Goal: Complete application form: Complete application form

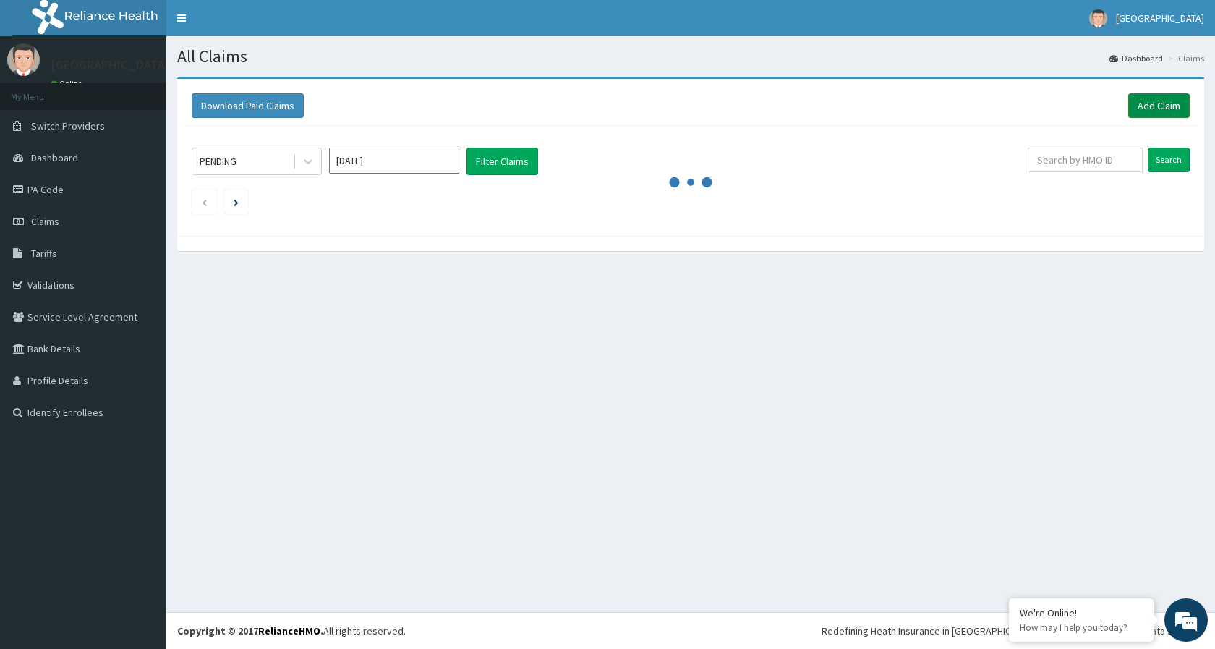
click at [1168, 106] on link "Add Claim" at bounding box center [1158, 105] width 61 height 25
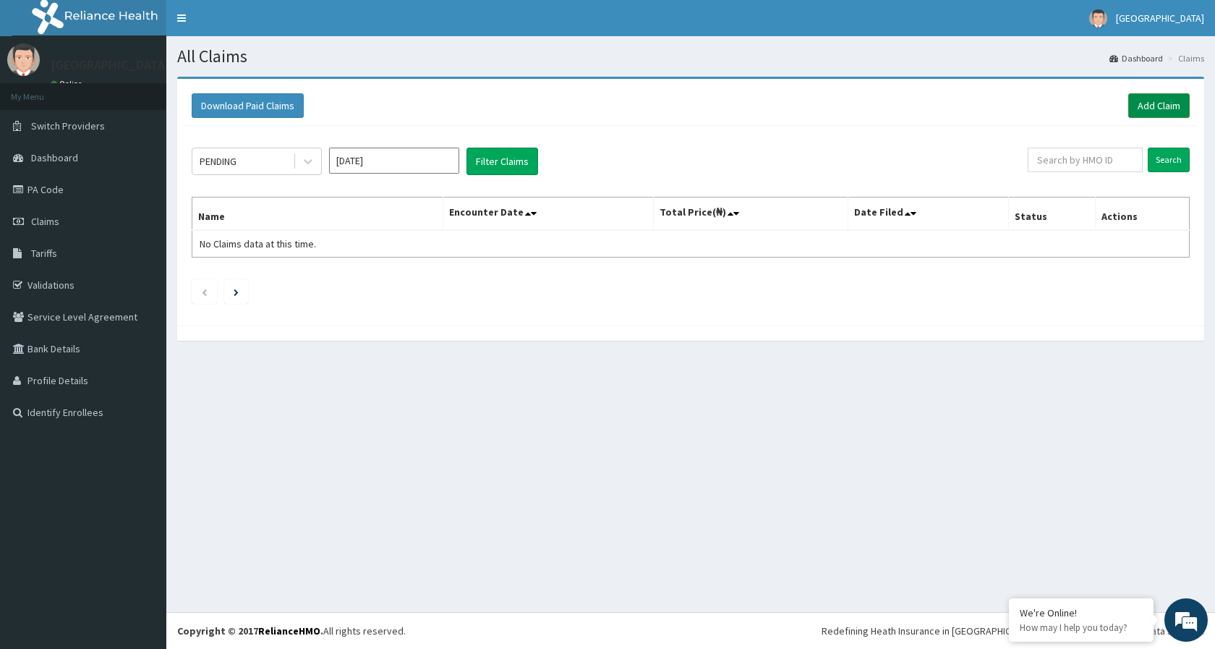
click at [1147, 106] on link "Add Claim" at bounding box center [1158, 105] width 61 height 25
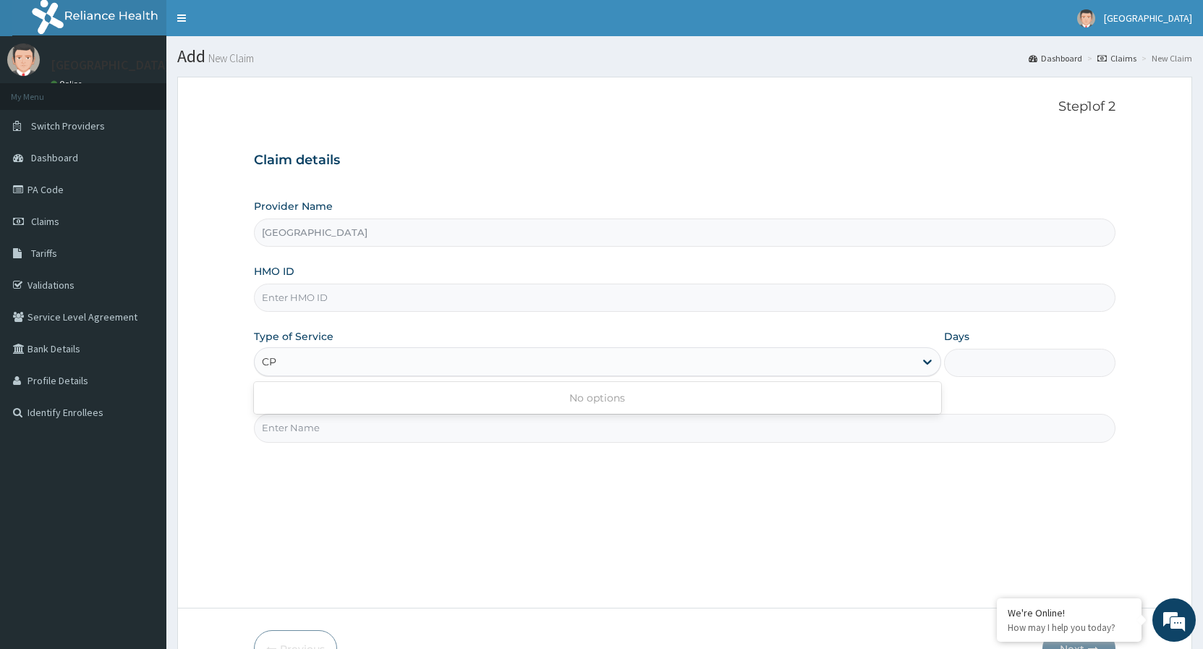
type input "C"
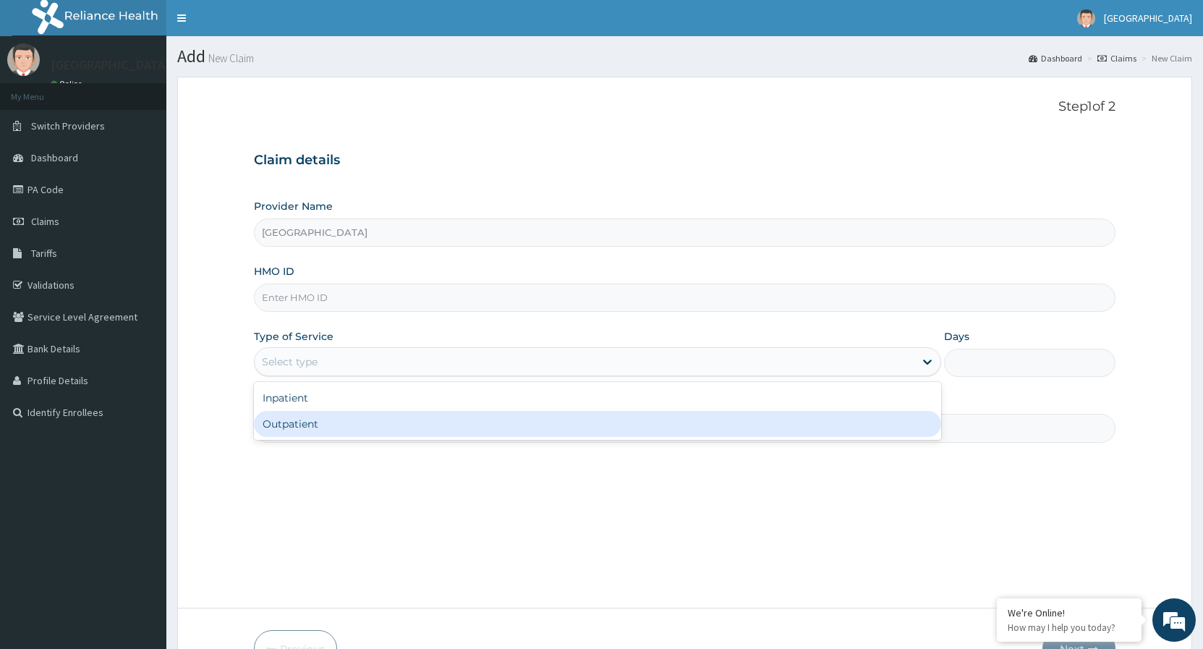
click at [340, 421] on div "Outpatient" at bounding box center [597, 424] width 686 height 26
type input "1"
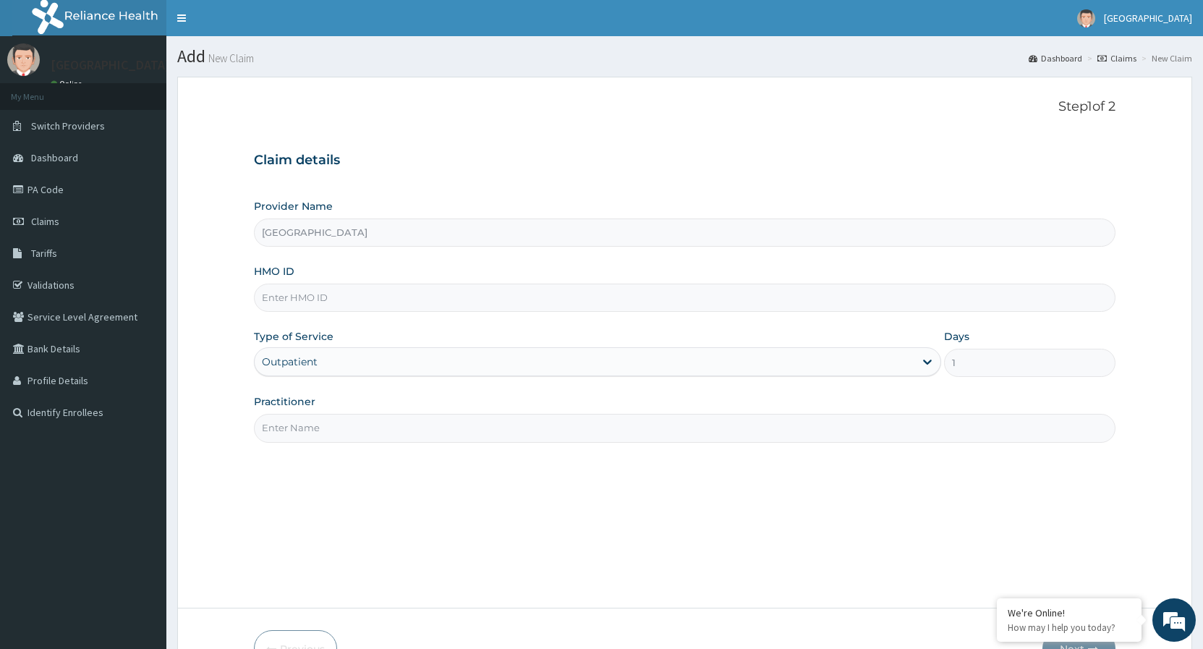
click at [358, 296] on input "HMO ID" at bounding box center [684, 298] width 861 height 28
click at [318, 299] on input "CPSS" at bounding box center [684, 298] width 861 height 28
type input "CPS/10437/A"
click at [393, 427] on input "Practitioner" at bounding box center [684, 428] width 861 height 28
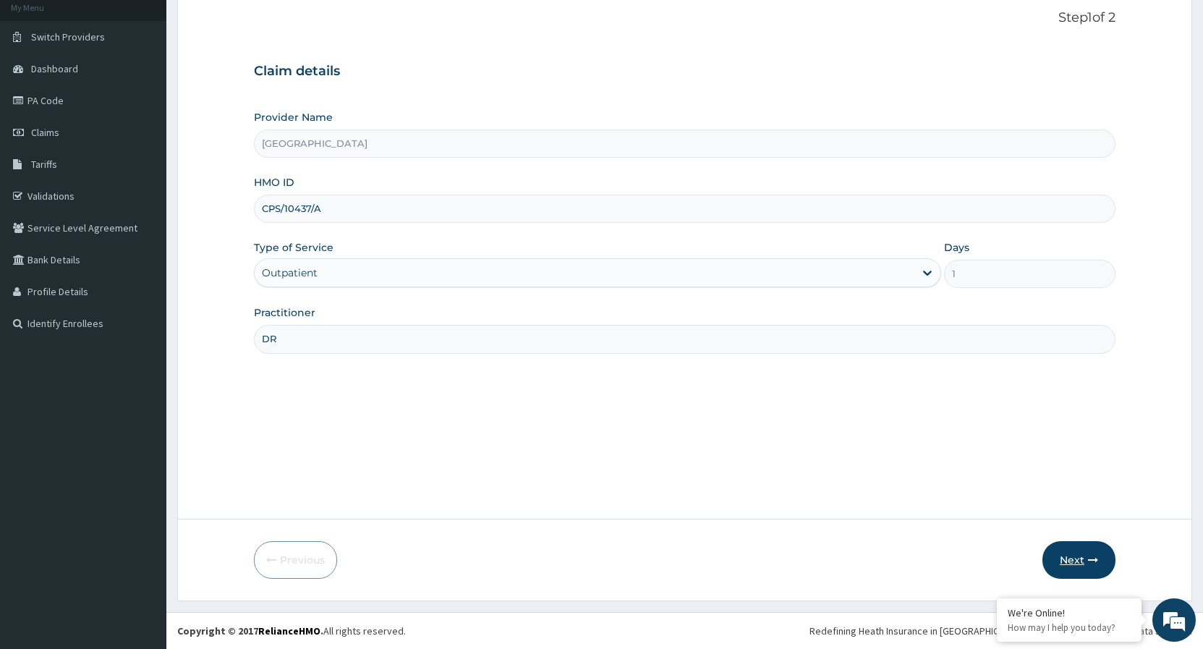
type input "DR"
click at [1109, 555] on button "Next" at bounding box center [1078, 560] width 73 height 38
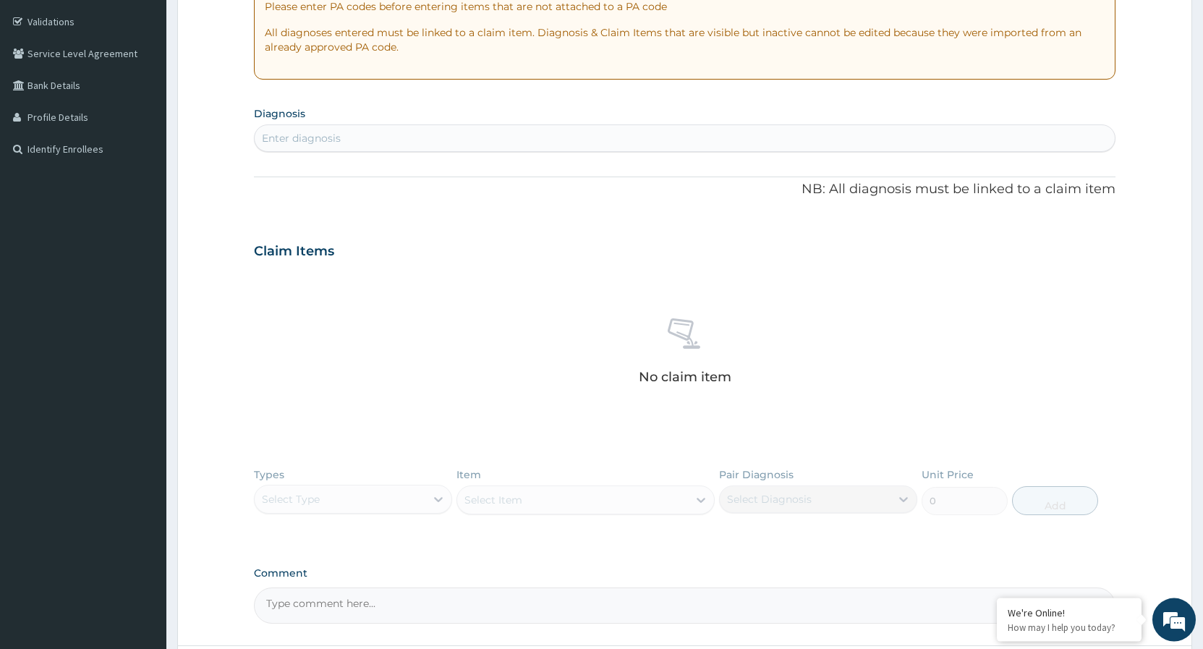
scroll to position [310, 0]
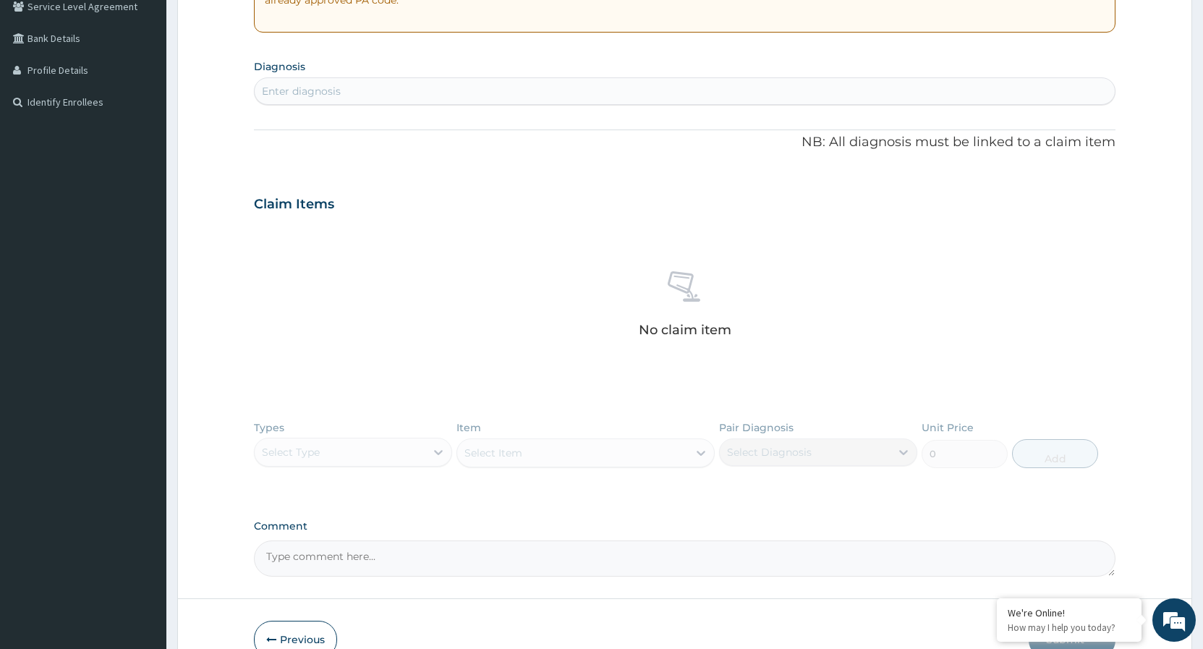
click at [406, 87] on div "Enter diagnosis" at bounding box center [685, 91] width 860 height 23
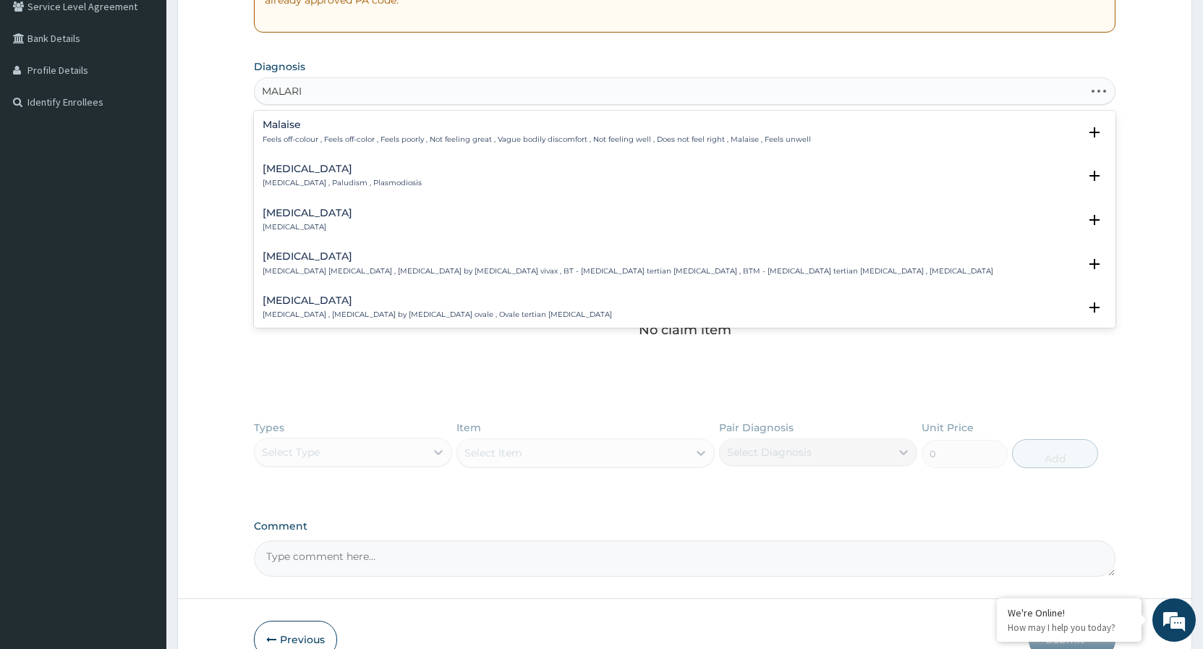
type input "[MEDICAL_DATA]"
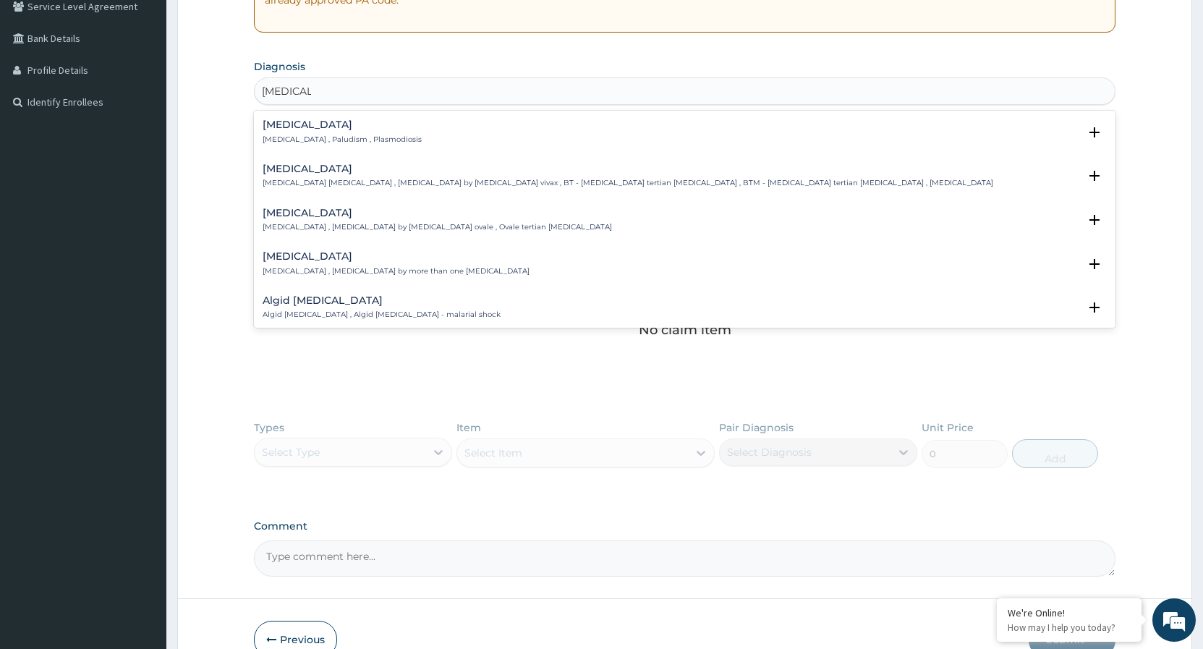
click at [328, 140] on p "[MEDICAL_DATA] , Paludism , Plasmodiosis" at bounding box center [342, 140] width 159 height 10
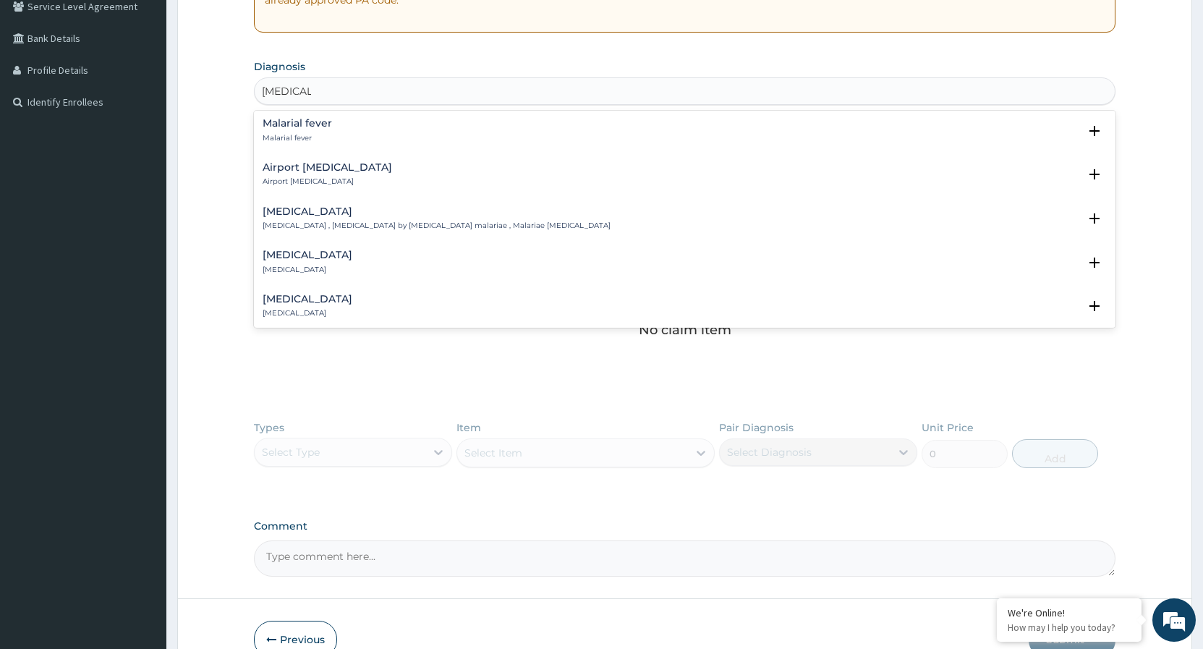
scroll to position [0, 0]
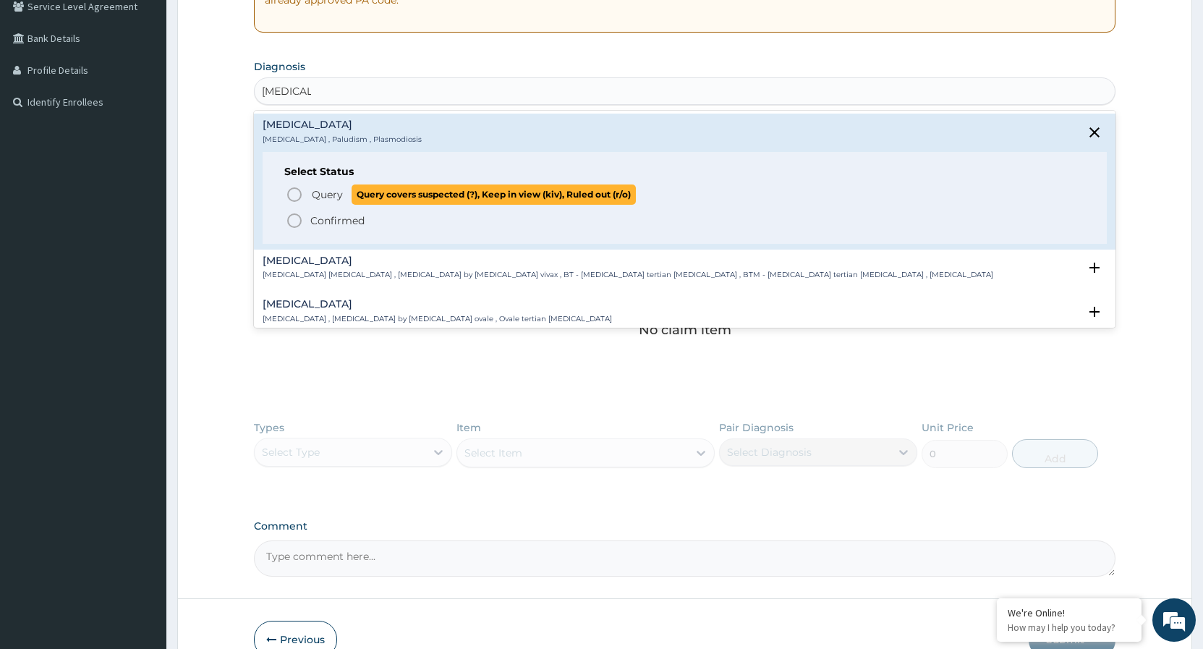
click at [298, 195] on icon "status option query" at bounding box center [294, 194] width 17 height 17
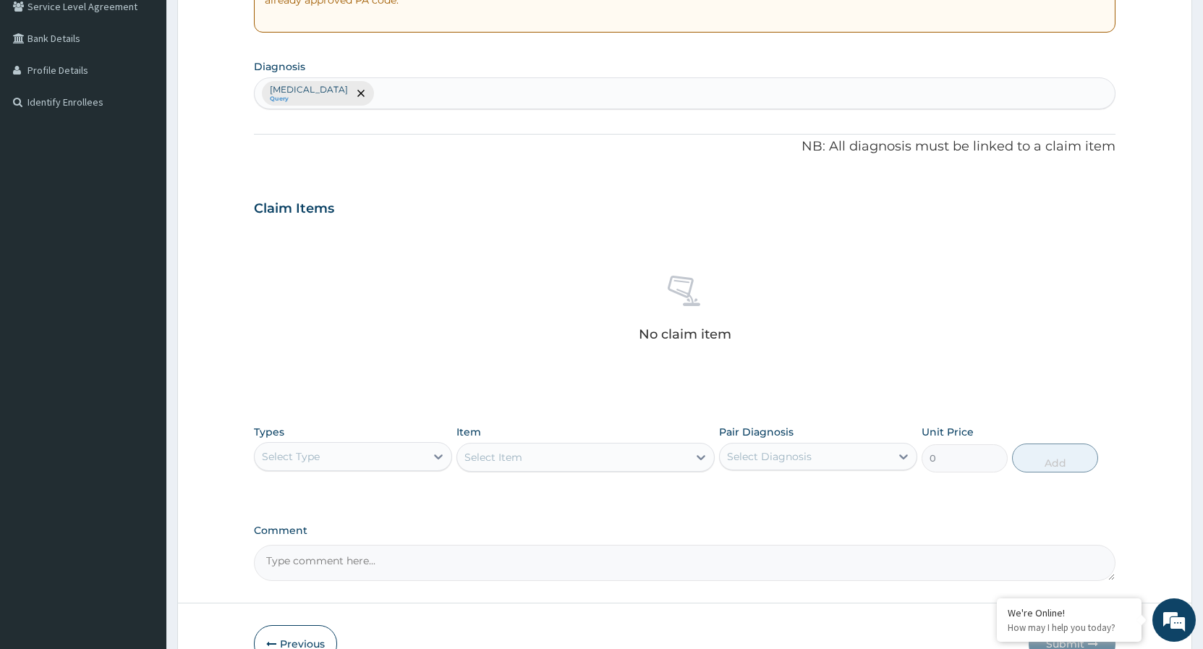
click at [497, 362] on div "No claim item" at bounding box center [684, 311] width 861 height 166
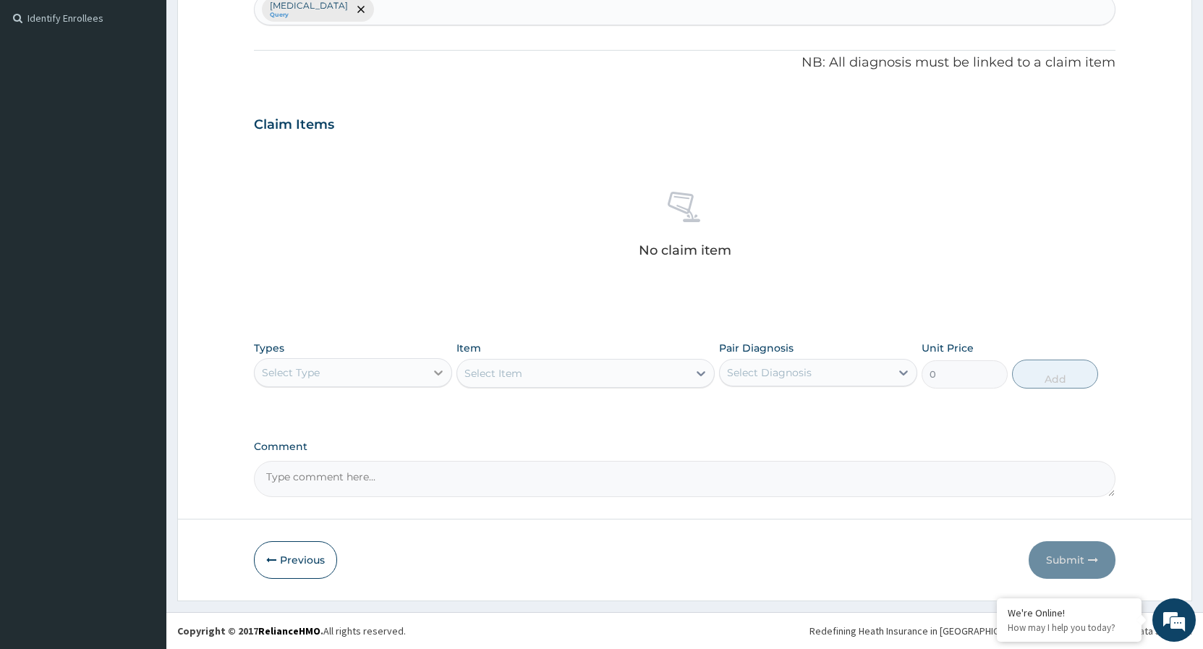
click at [441, 372] on icon at bounding box center [438, 372] width 9 height 5
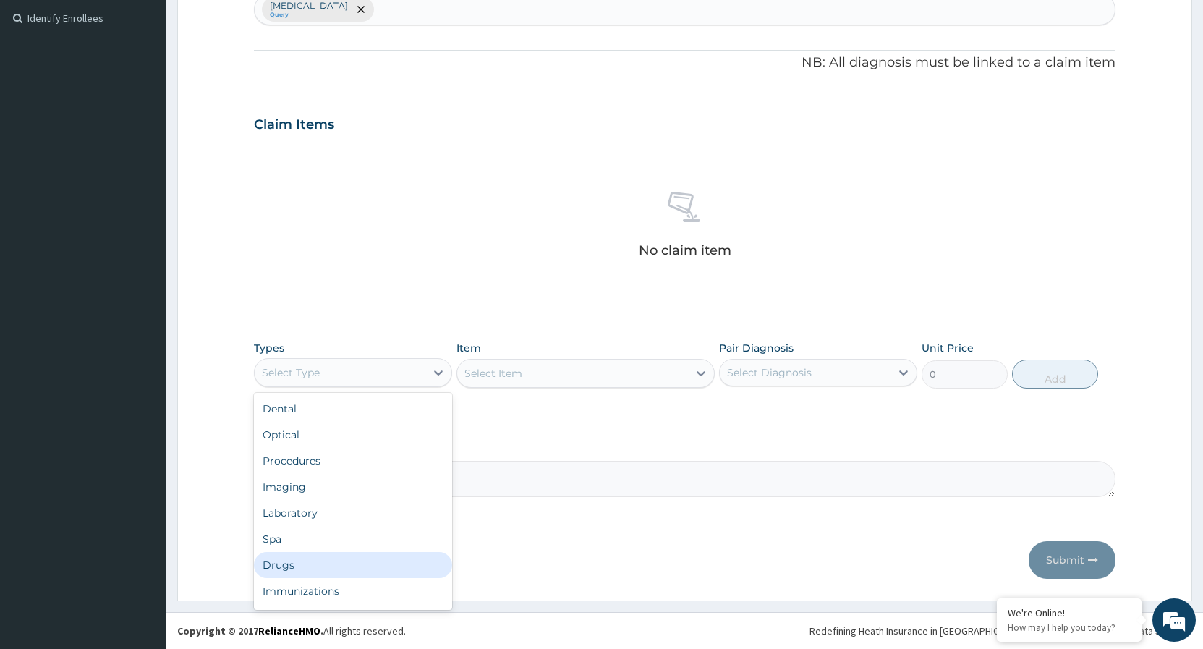
click at [303, 574] on div "Drugs" at bounding box center [353, 565] width 198 height 26
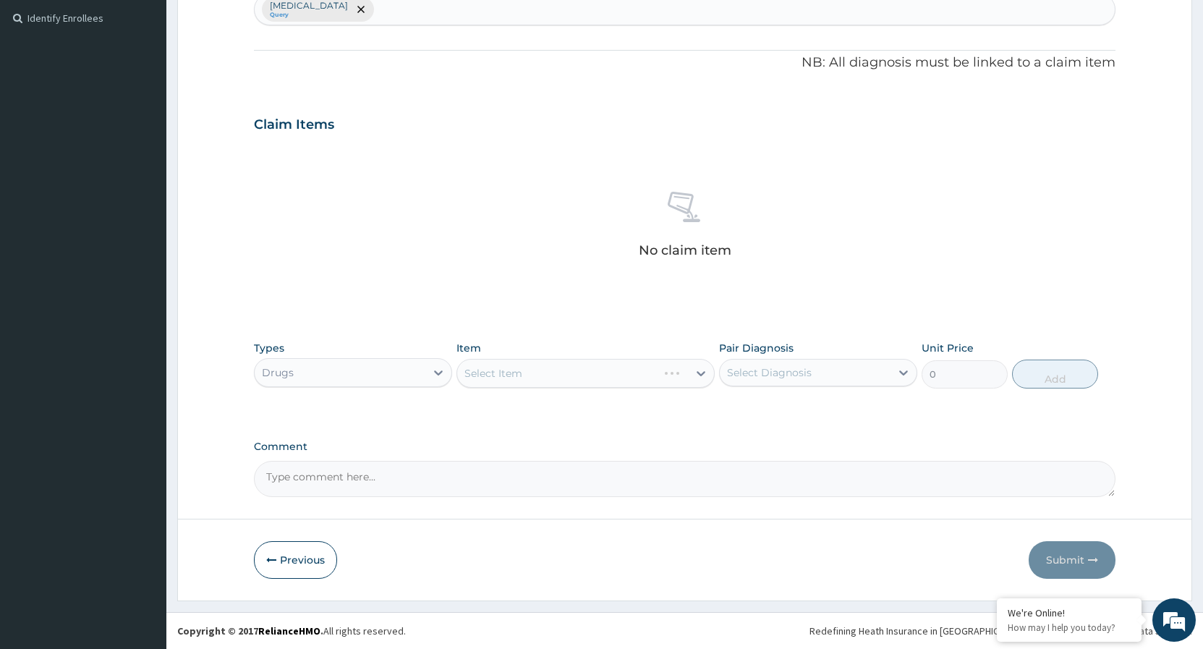
click at [701, 368] on div "Select Item" at bounding box center [585, 373] width 258 height 29
click at [694, 370] on div at bounding box center [701, 373] width 26 height 26
type input "ARTEMETER"
click at [553, 419] on div "ARTEMETER Injection" at bounding box center [585, 409] width 258 height 26
type input "946"
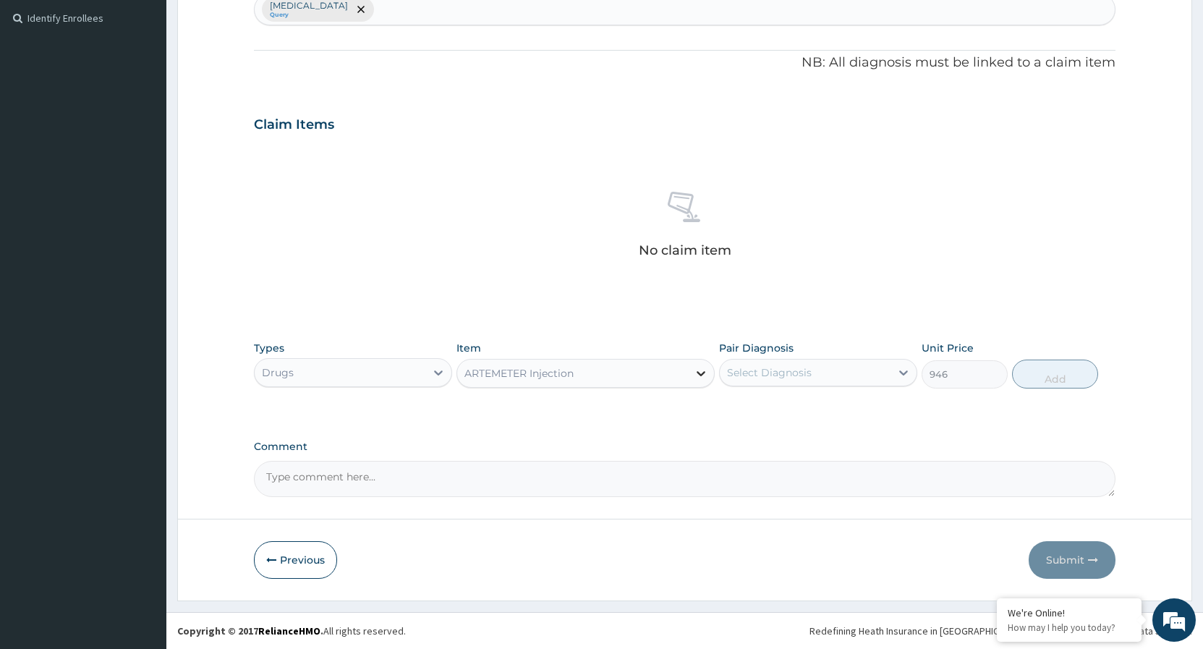
click at [699, 370] on icon at bounding box center [701, 373] width 14 height 14
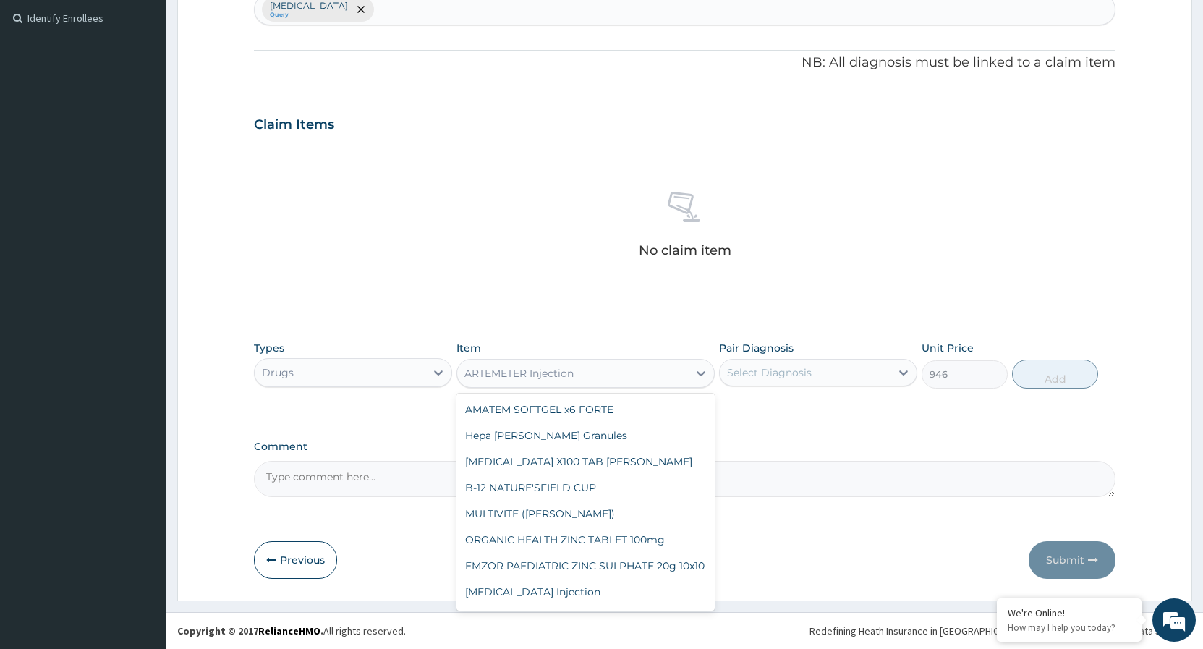
scroll to position [8248, 0]
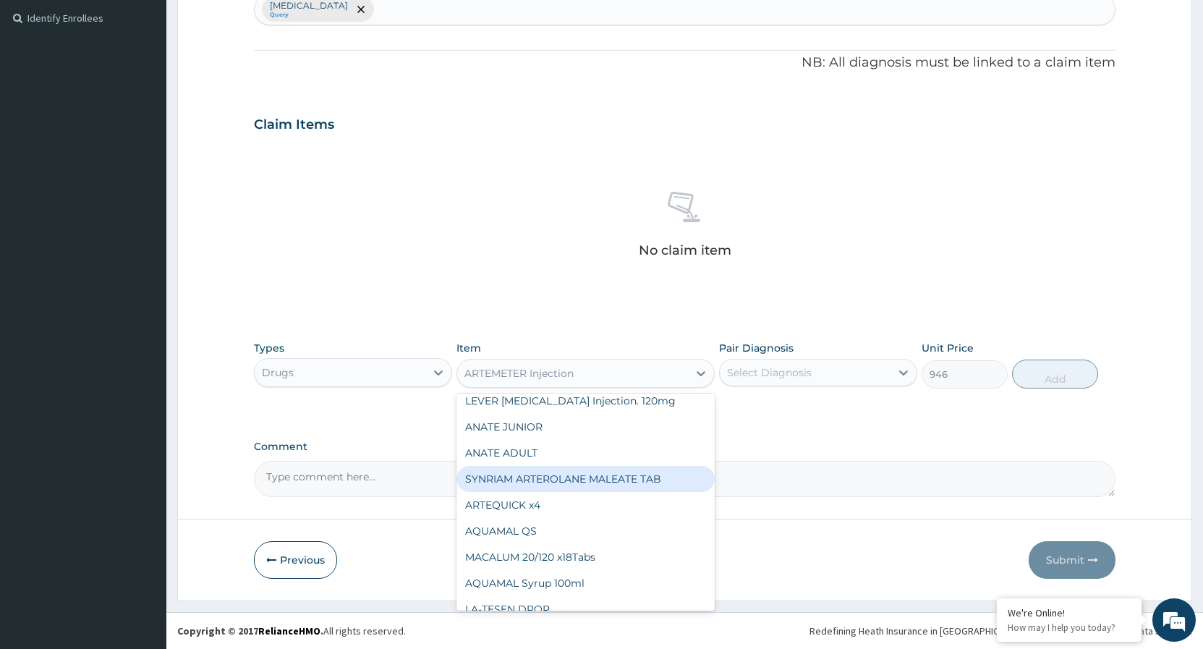
drag, startPoint x: 540, startPoint y: 375, endPoint x: 549, endPoint y: 371, distance: 9.7
click at [540, 375] on div "ARTEMETER Injection" at bounding box center [518, 373] width 109 height 14
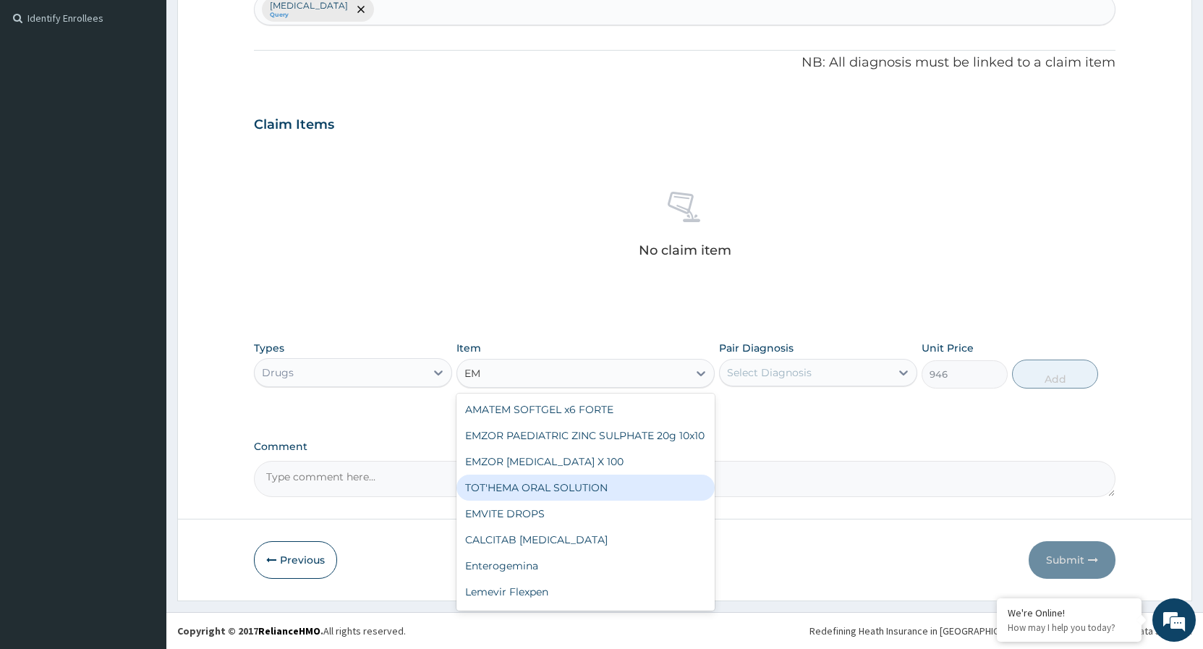
type input "E"
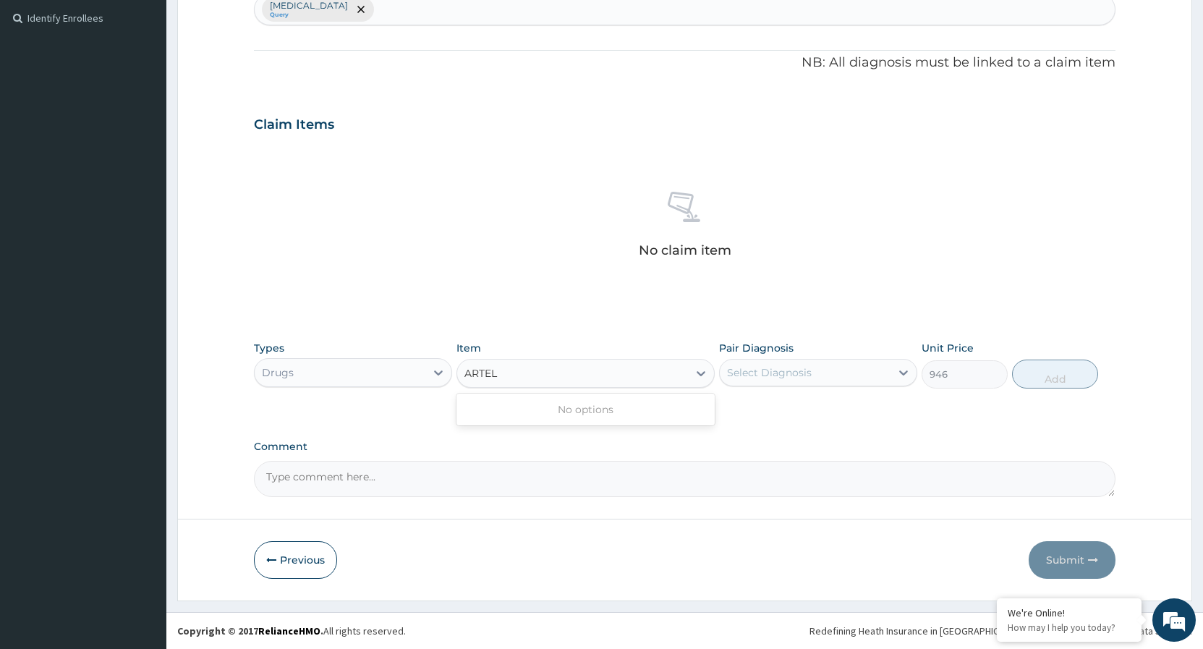
type input "ARTE"
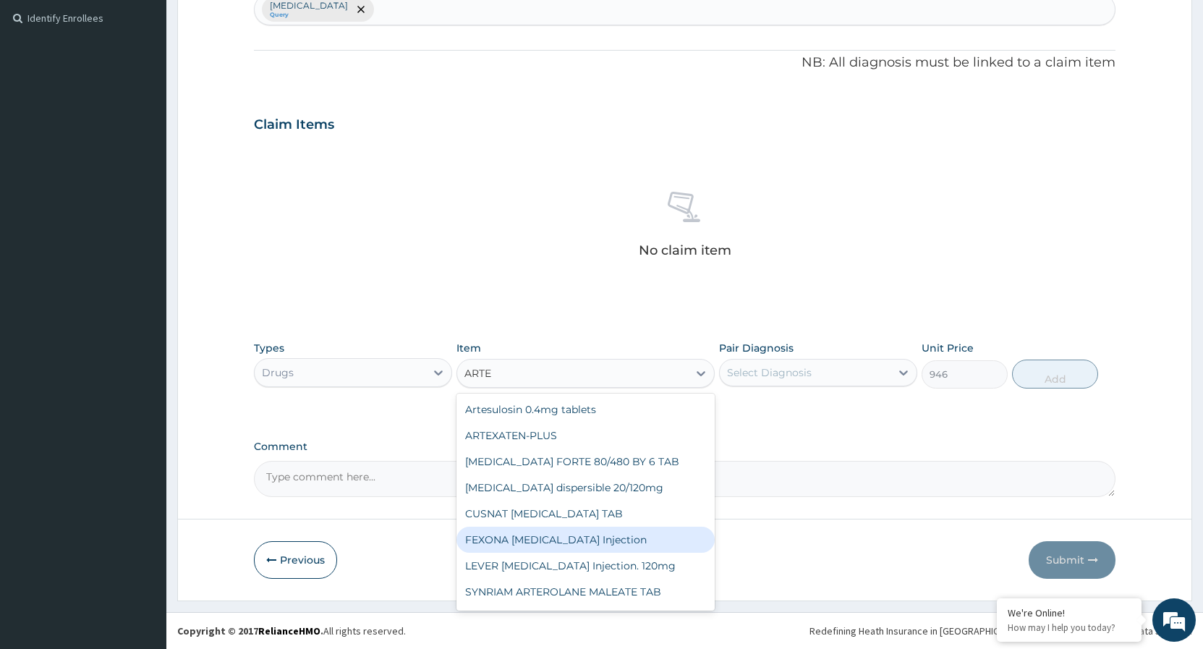
click at [604, 542] on div "FEXONA [MEDICAL_DATA] Injection" at bounding box center [585, 540] width 258 height 26
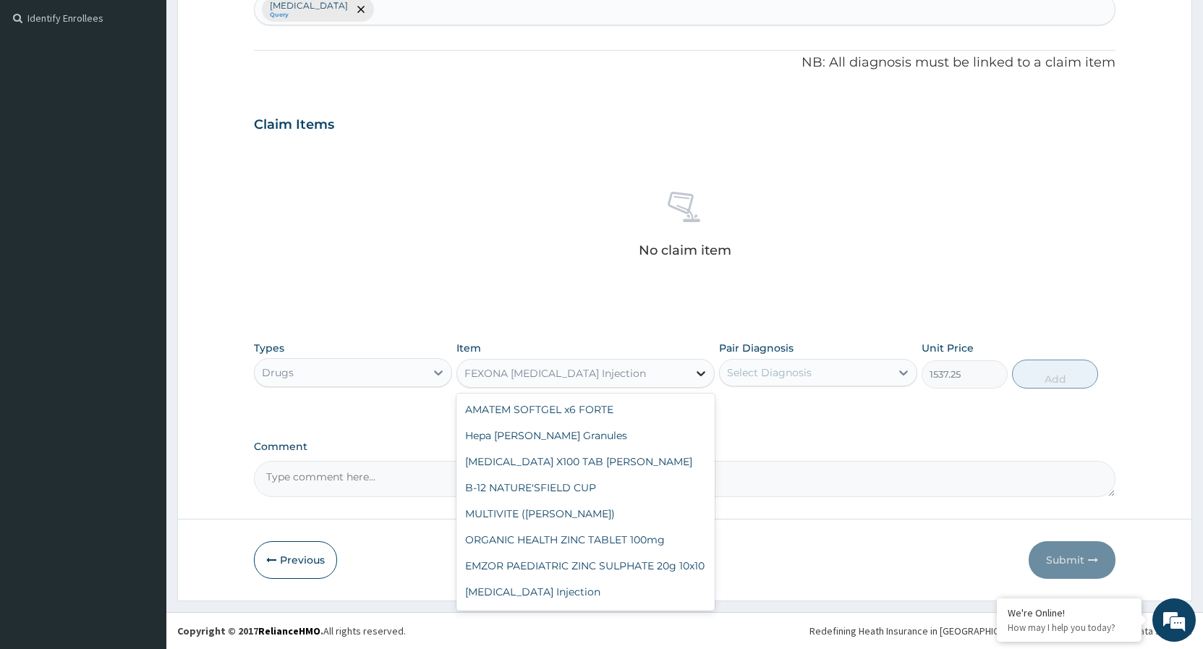
click at [701, 368] on icon at bounding box center [701, 373] width 14 height 14
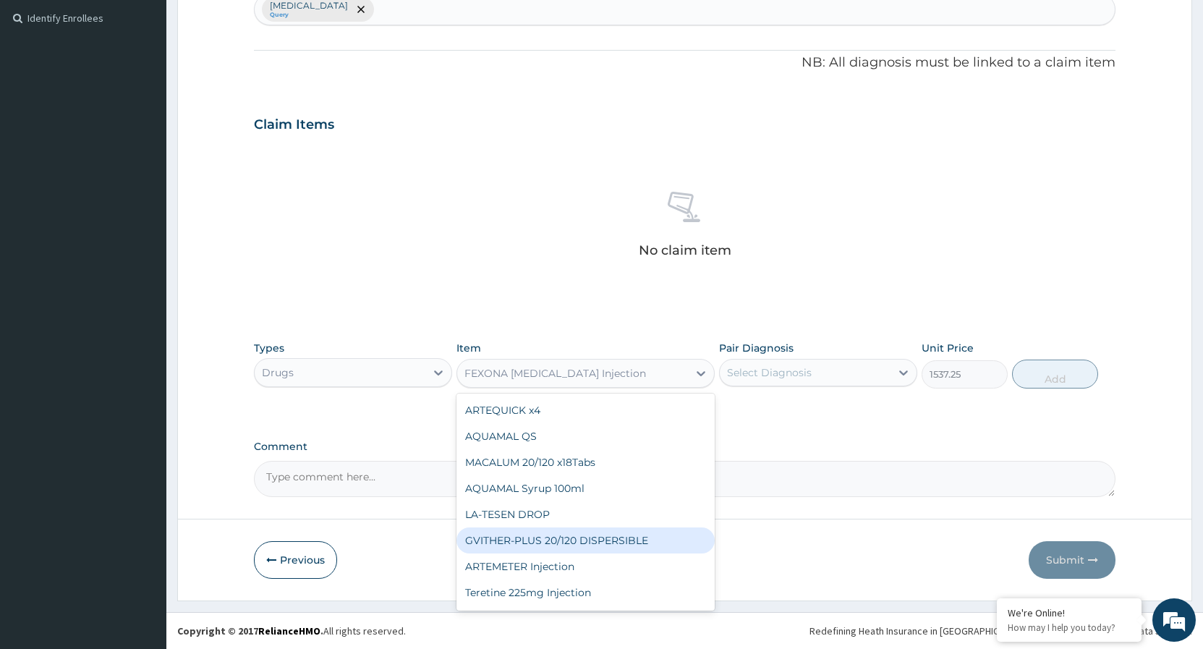
scroll to position [8352, 0]
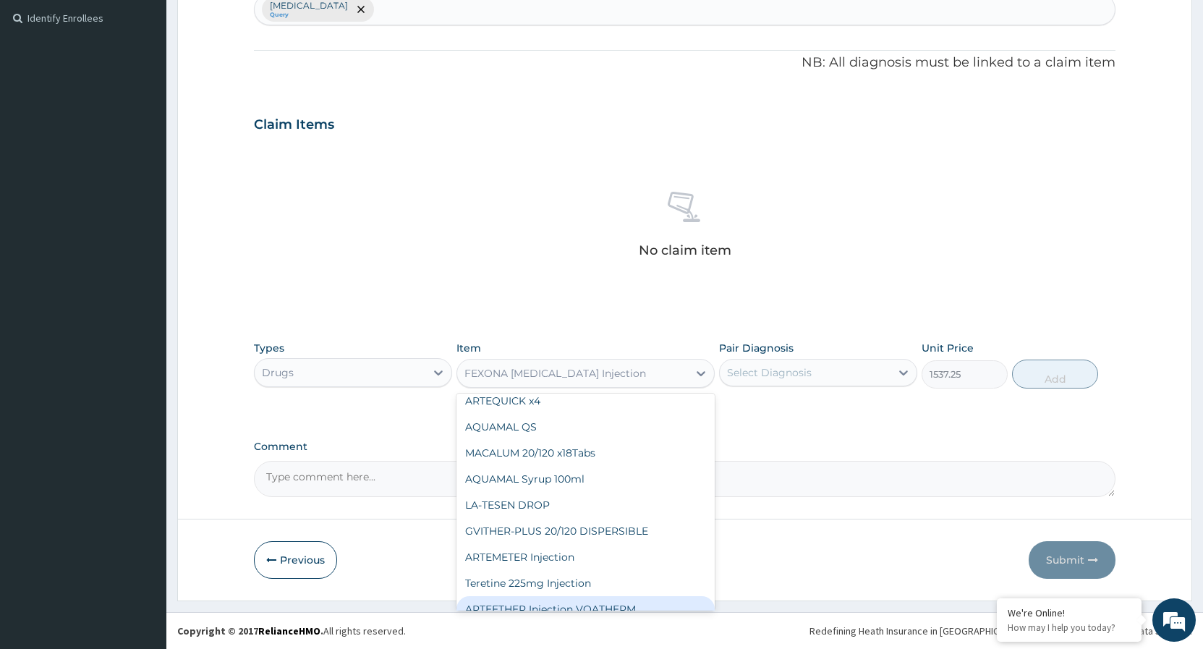
click at [591, 596] on div "ARTEETHER Injection VOATHERM" at bounding box center [585, 609] width 258 height 26
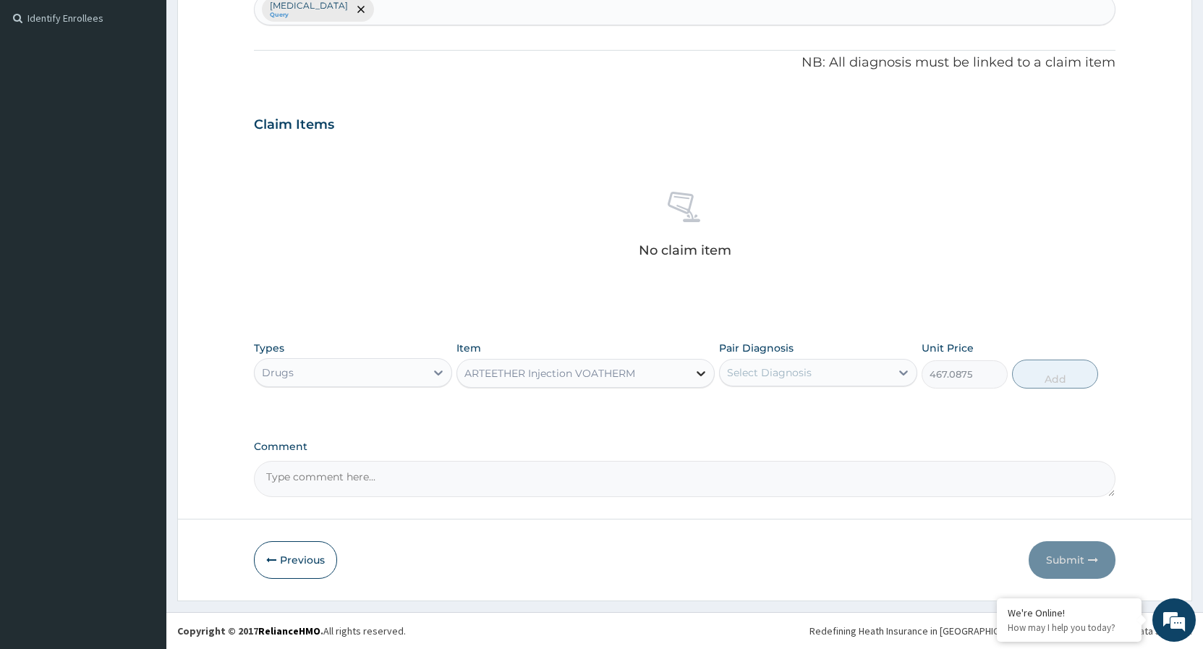
click at [696, 374] on icon at bounding box center [701, 373] width 14 height 14
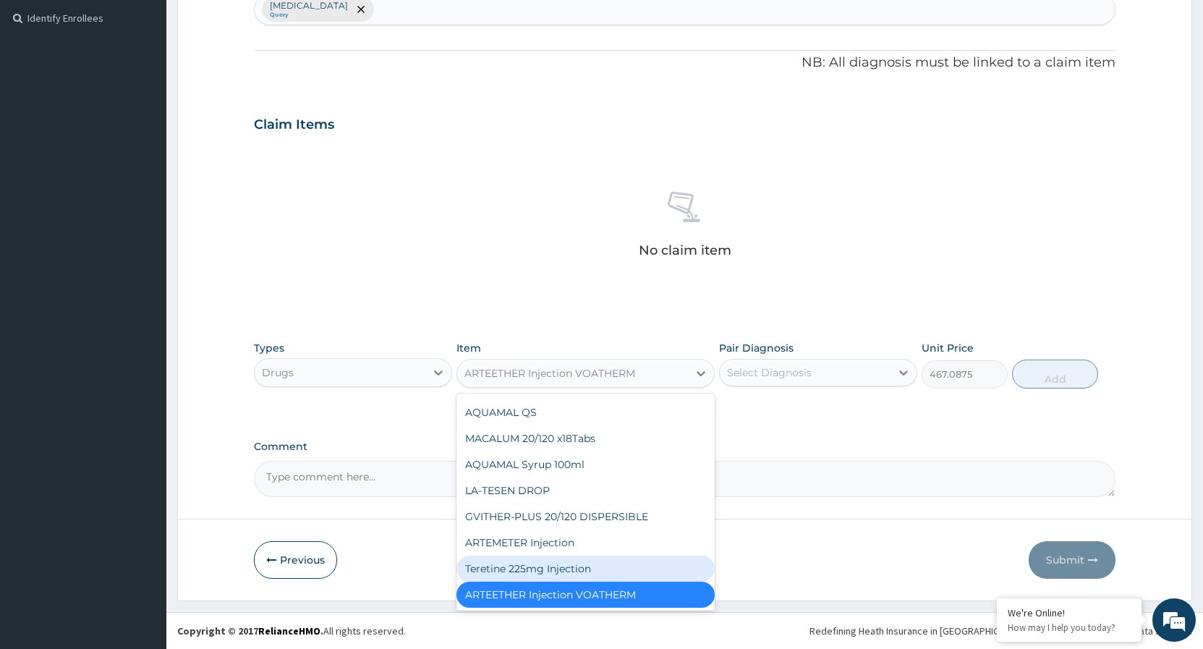
scroll to position [8378, 0]
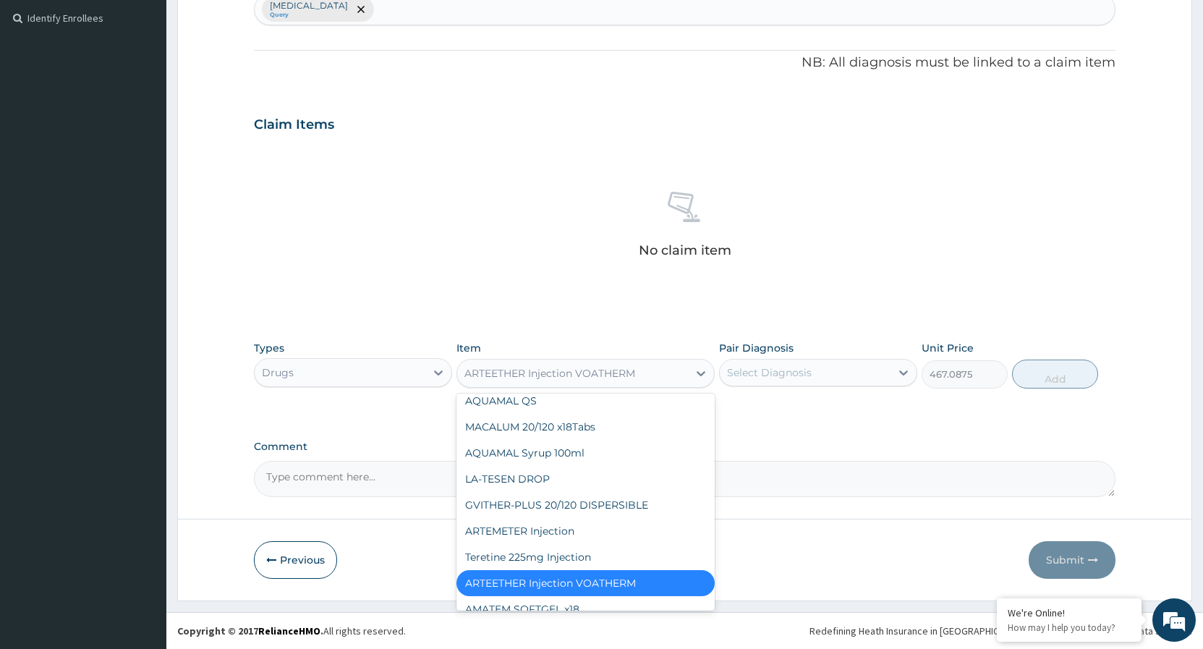
click at [585, 622] on div "E MAL ARTEETHER Injection. [GEOGRAPHIC_DATA]" at bounding box center [585, 642] width 258 height 41
type input "1773.75"
